Goal: Transaction & Acquisition: Purchase product/service

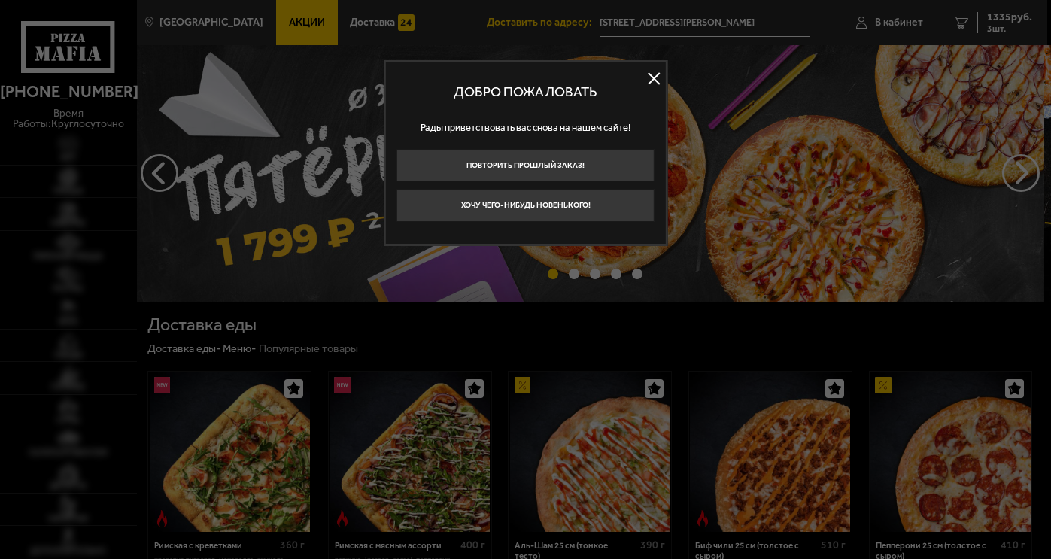
click at [1002, 29] on div at bounding box center [525, 279] width 1051 height 559
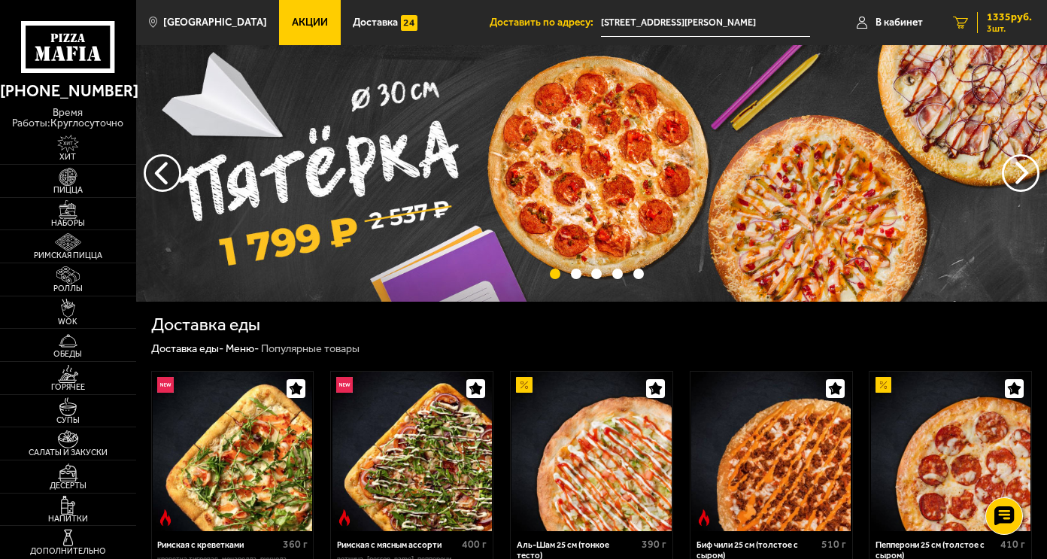
click at [1015, 14] on span "1335 руб." at bounding box center [1009, 17] width 45 height 11
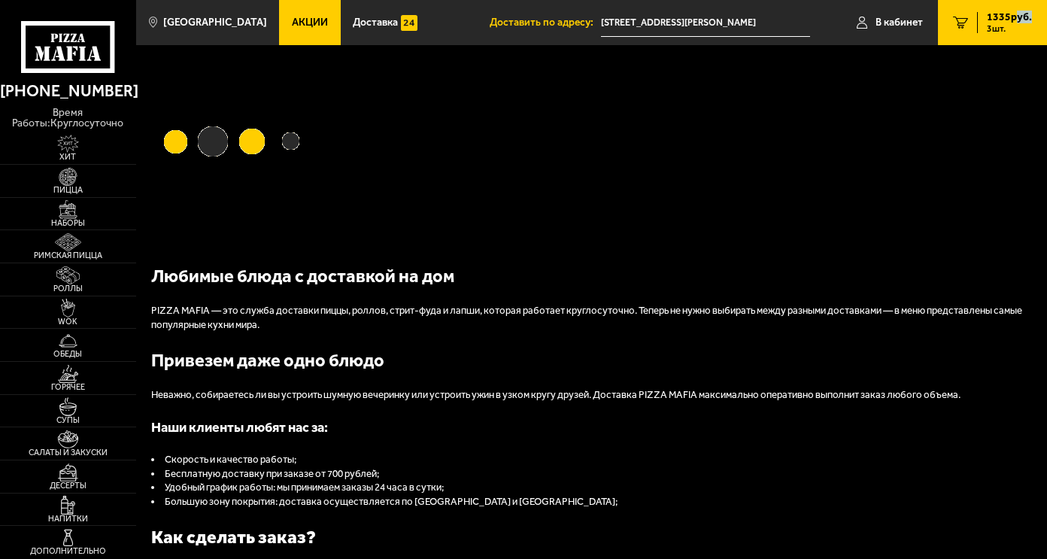
click at [1015, 14] on span "1335 руб." at bounding box center [1009, 17] width 45 height 11
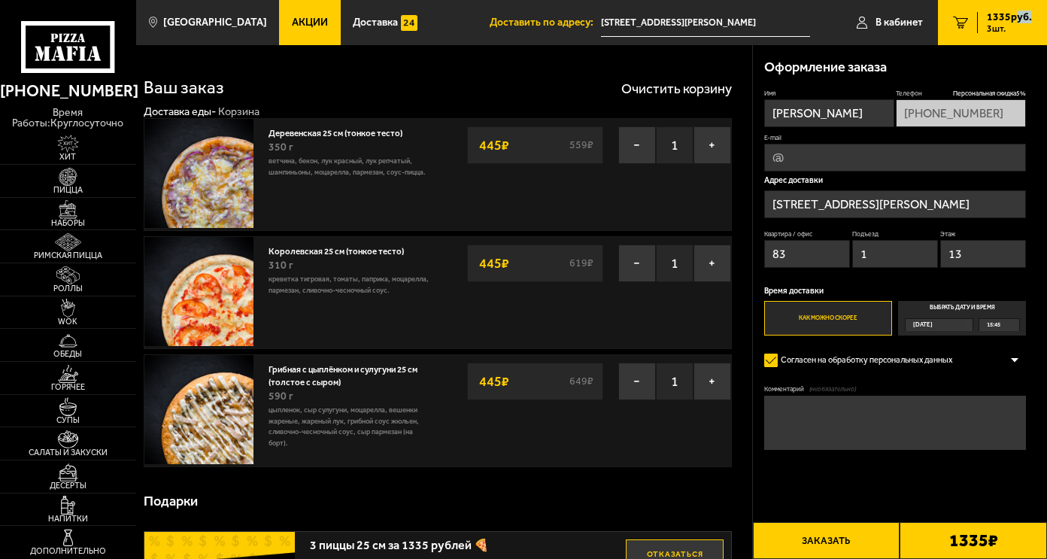
click at [864, 538] on button "Заказать" at bounding box center [826, 540] width 147 height 37
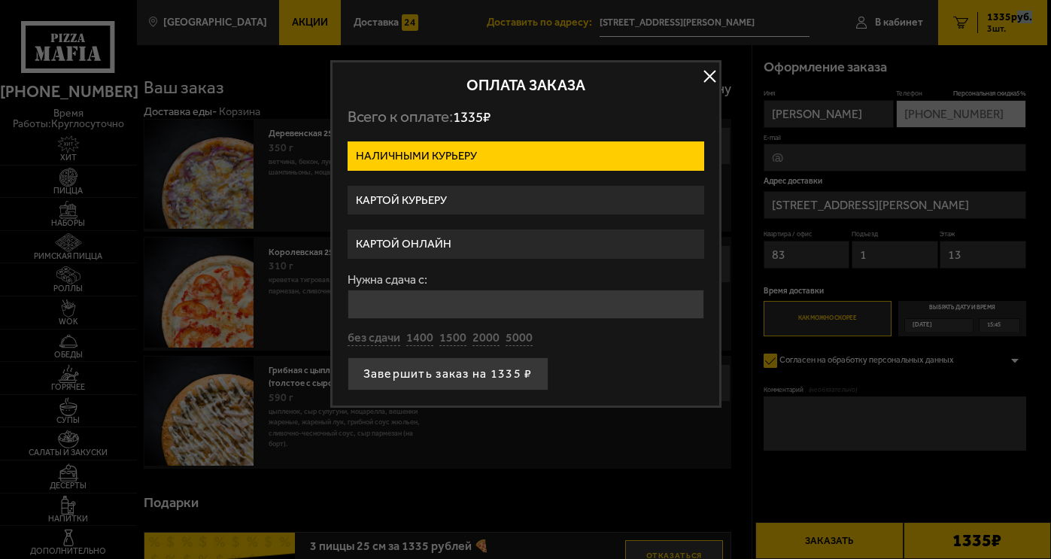
click at [474, 241] on label "Картой онлайн" at bounding box center [525, 243] width 356 height 29
click at [0, 0] on input "Картой онлайн" at bounding box center [0, 0] width 0 height 0
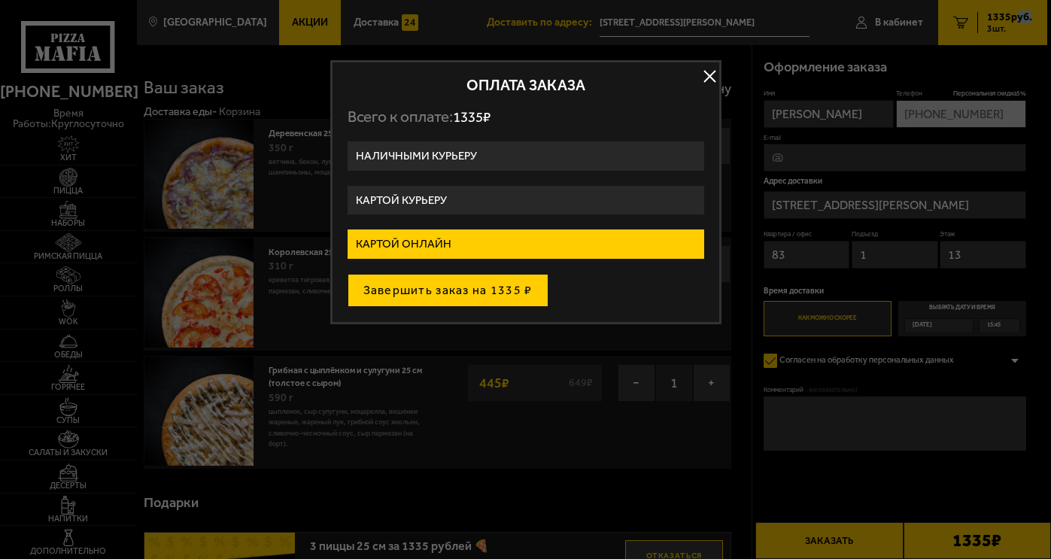
click at [460, 292] on button "Завершить заказ на 1335 ₽" at bounding box center [447, 290] width 201 height 33
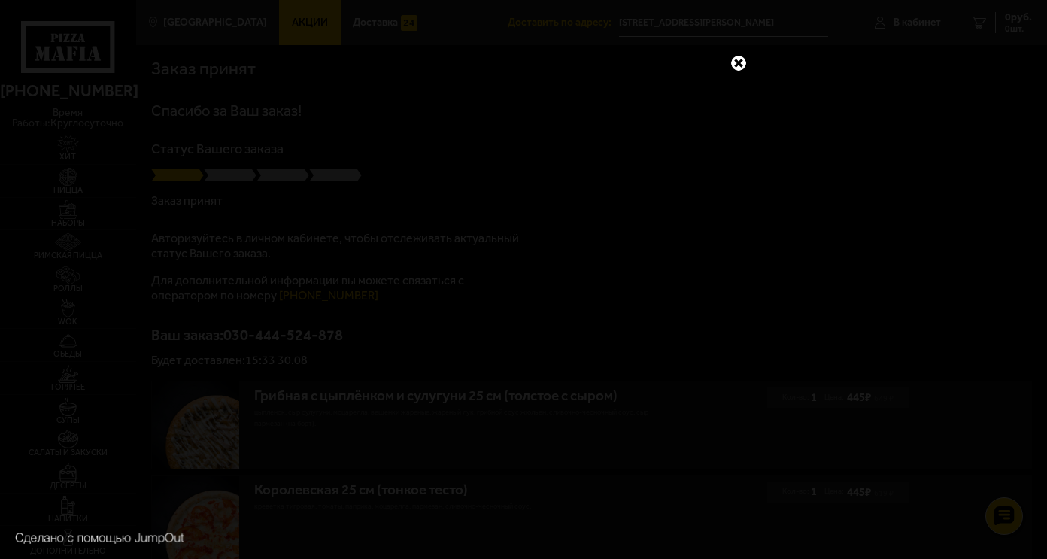
click at [738, 65] on link at bounding box center [739, 63] width 20 height 20
